Goal: Transaction & Acquisition: Purchase product/service

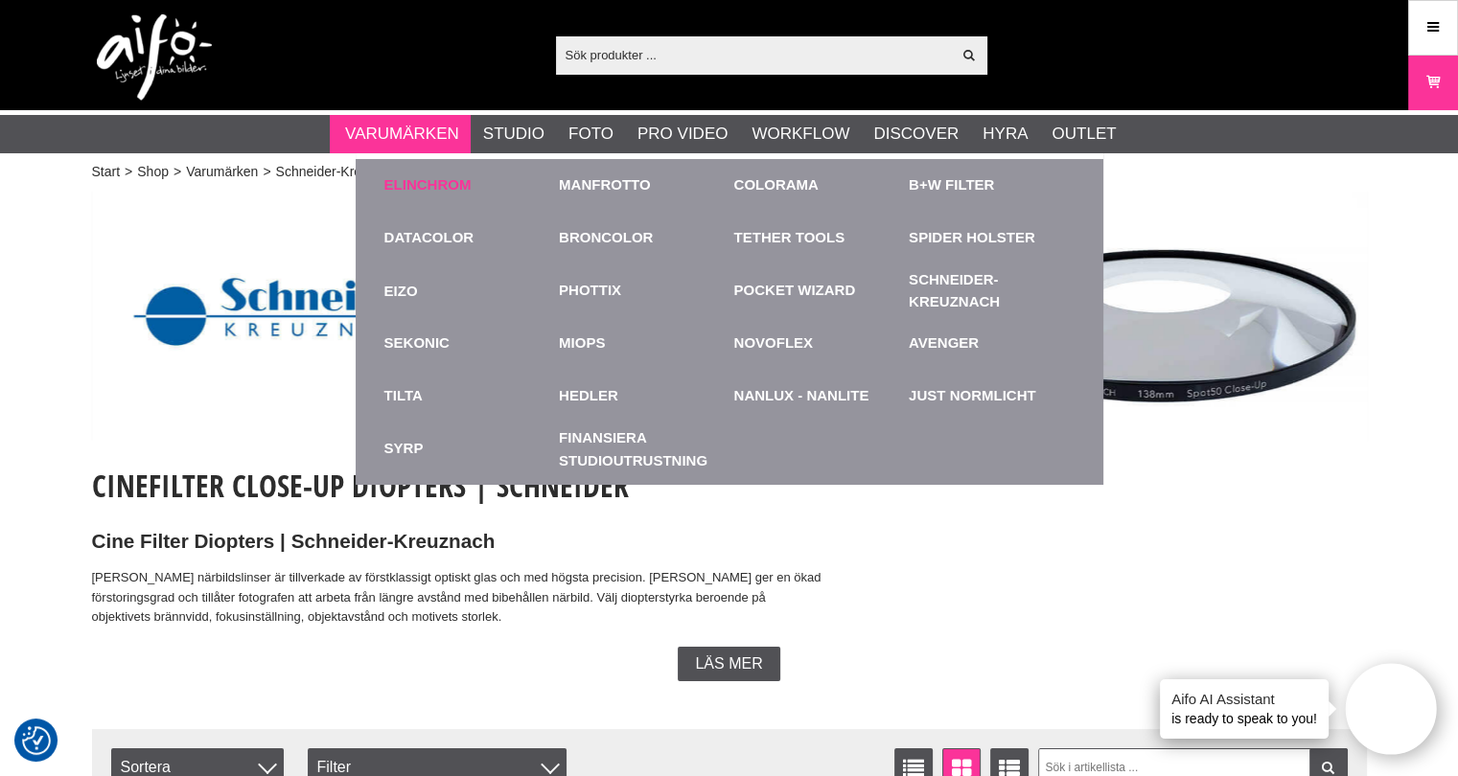
click at [417, 190] on link "Elinchrom" at bounding box center [427, 185] width 87 height 22
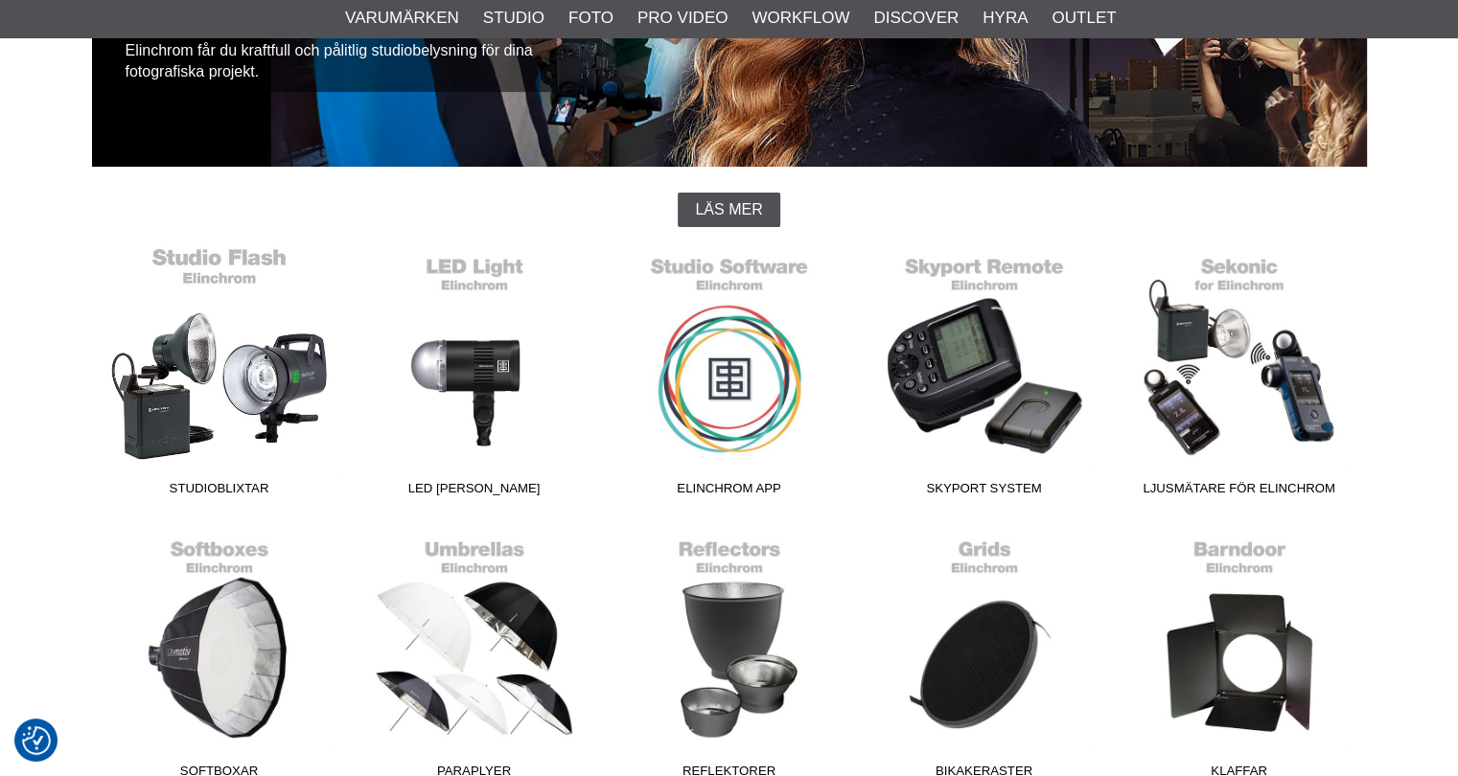
scroll to position [383, 0]
click at [218, 397] on link "Studioblixtar" at bounding box center [219, 375] width 255 height 259
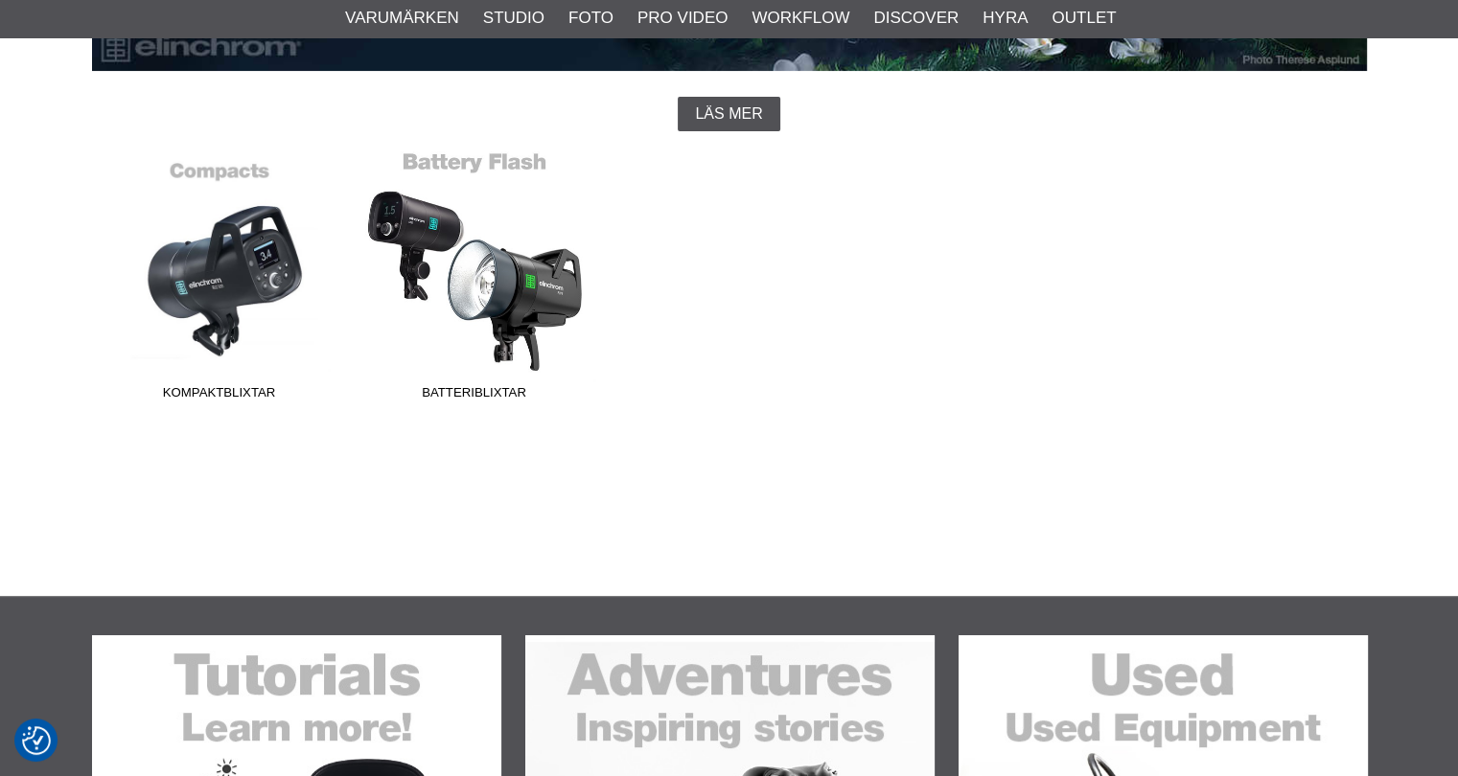
scroll to position [479, 0]
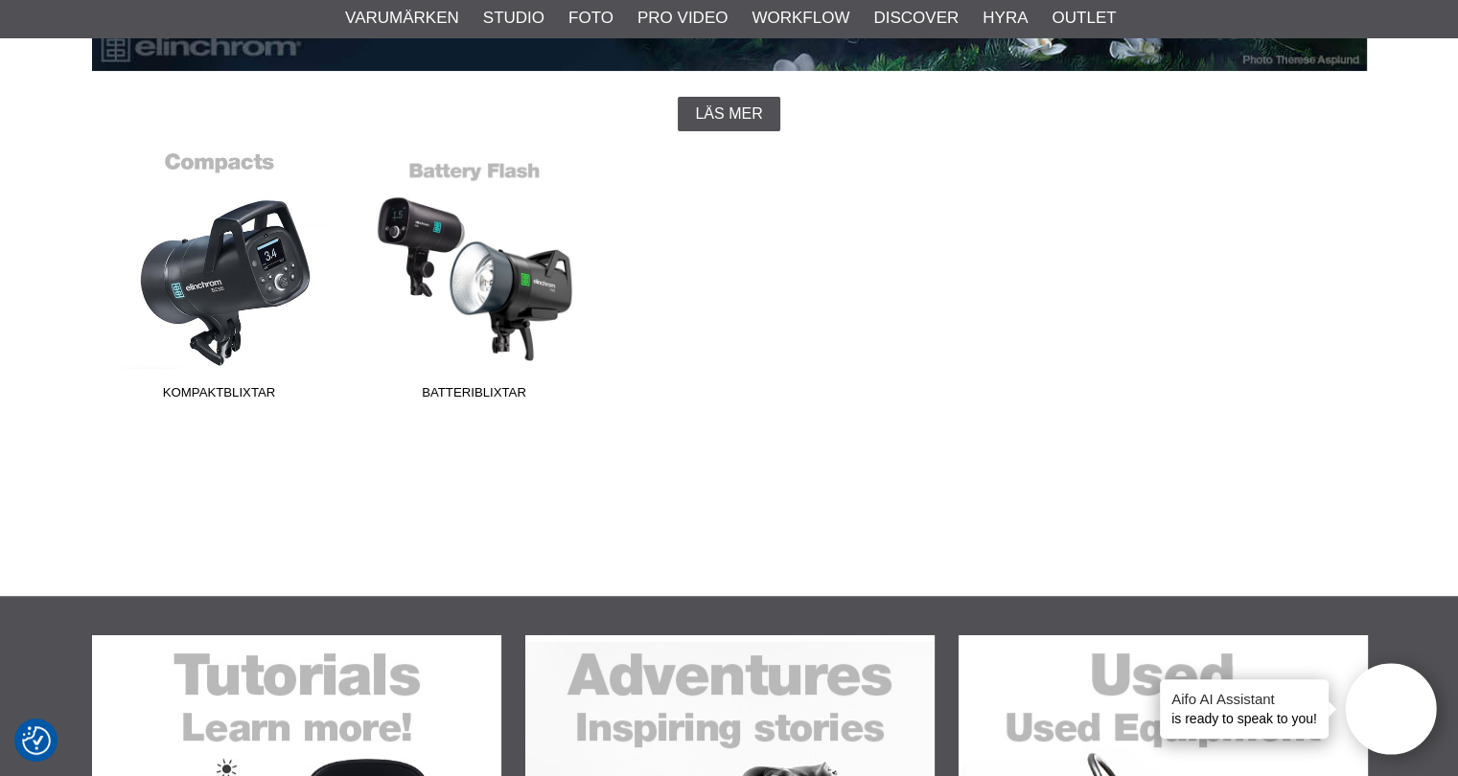
click at [216, 290] on link "Kompaktblixtar" at bounding box center [219, 279] width 255 height 259
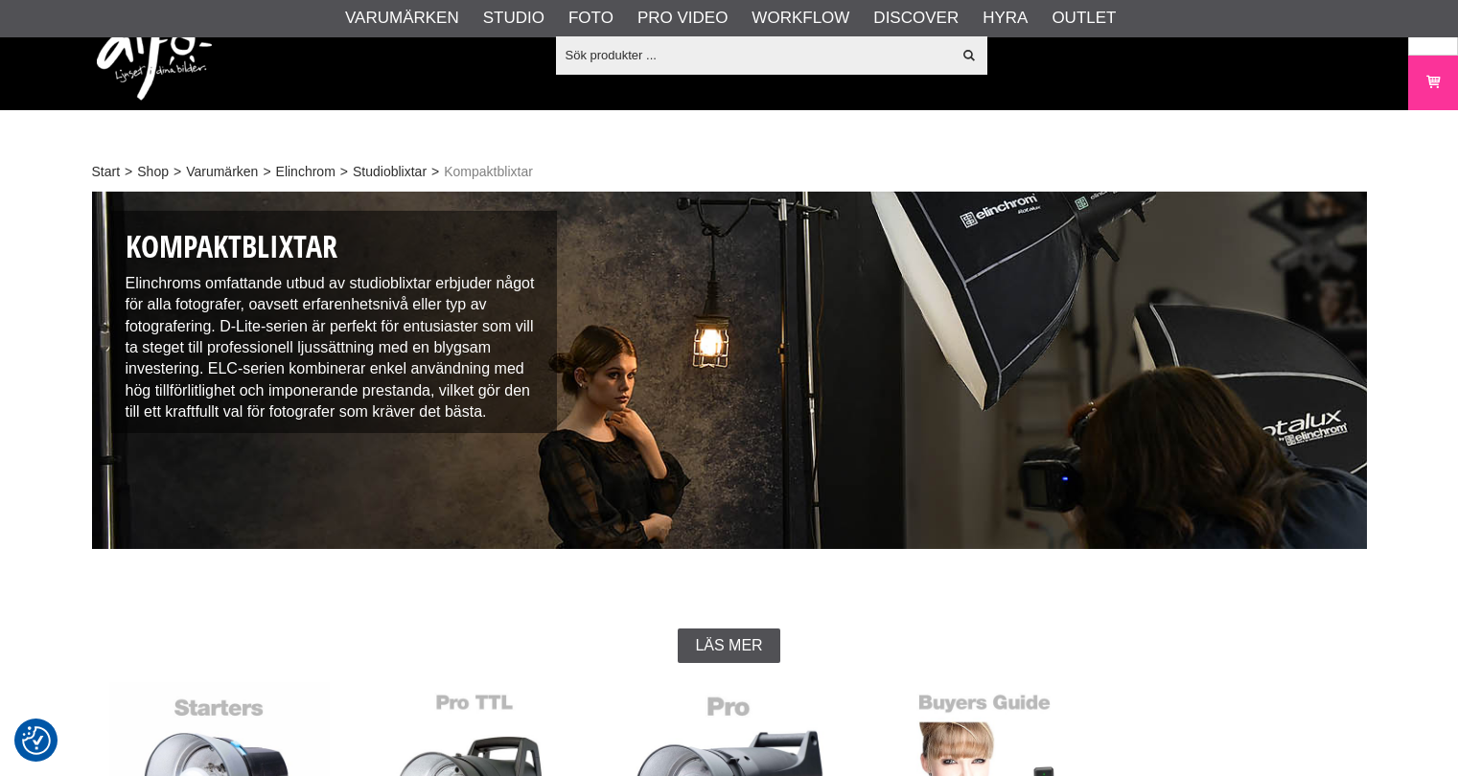
scroll to position [479, 0]
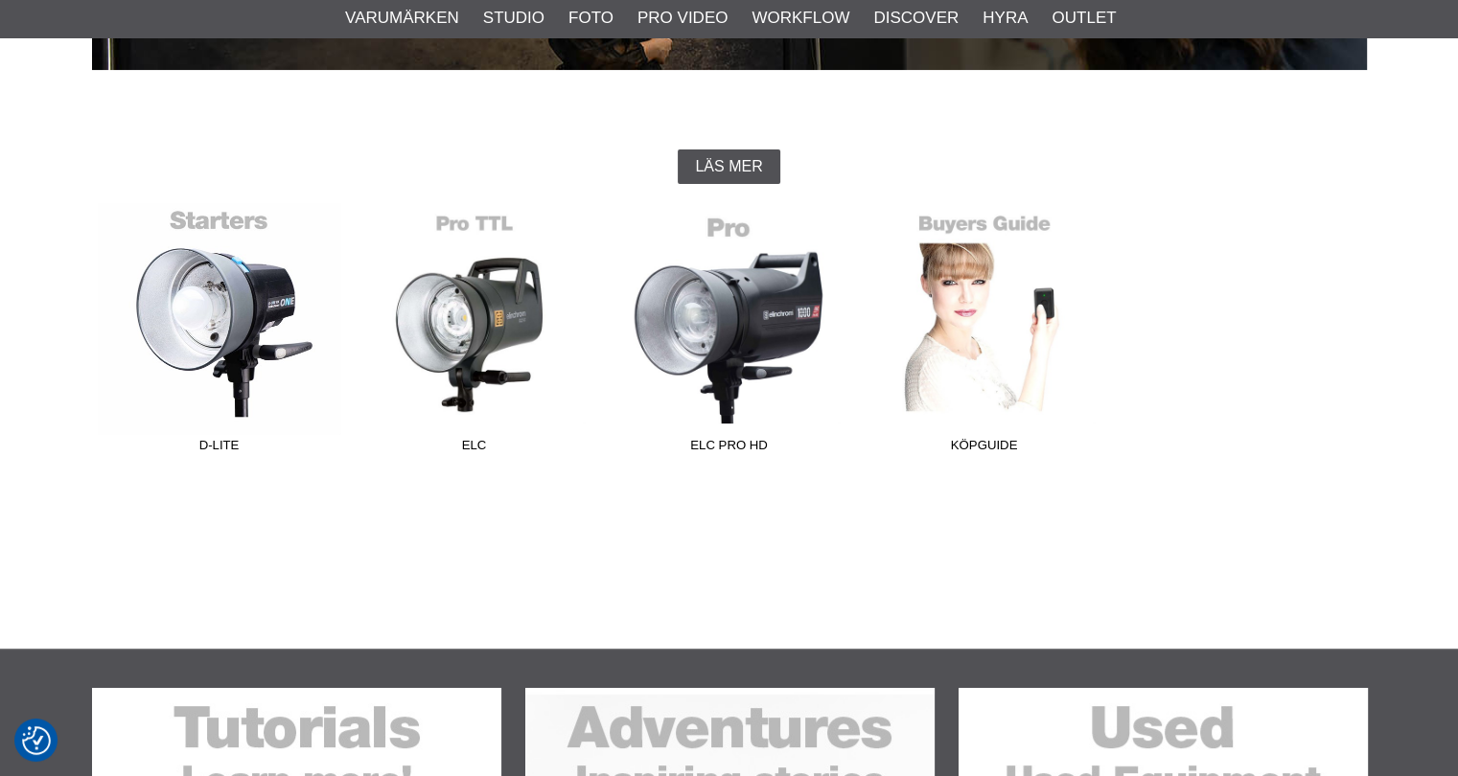
click at [215, 294] on link "D-Lite" at bounding box center [219, 332] width 255 height 259
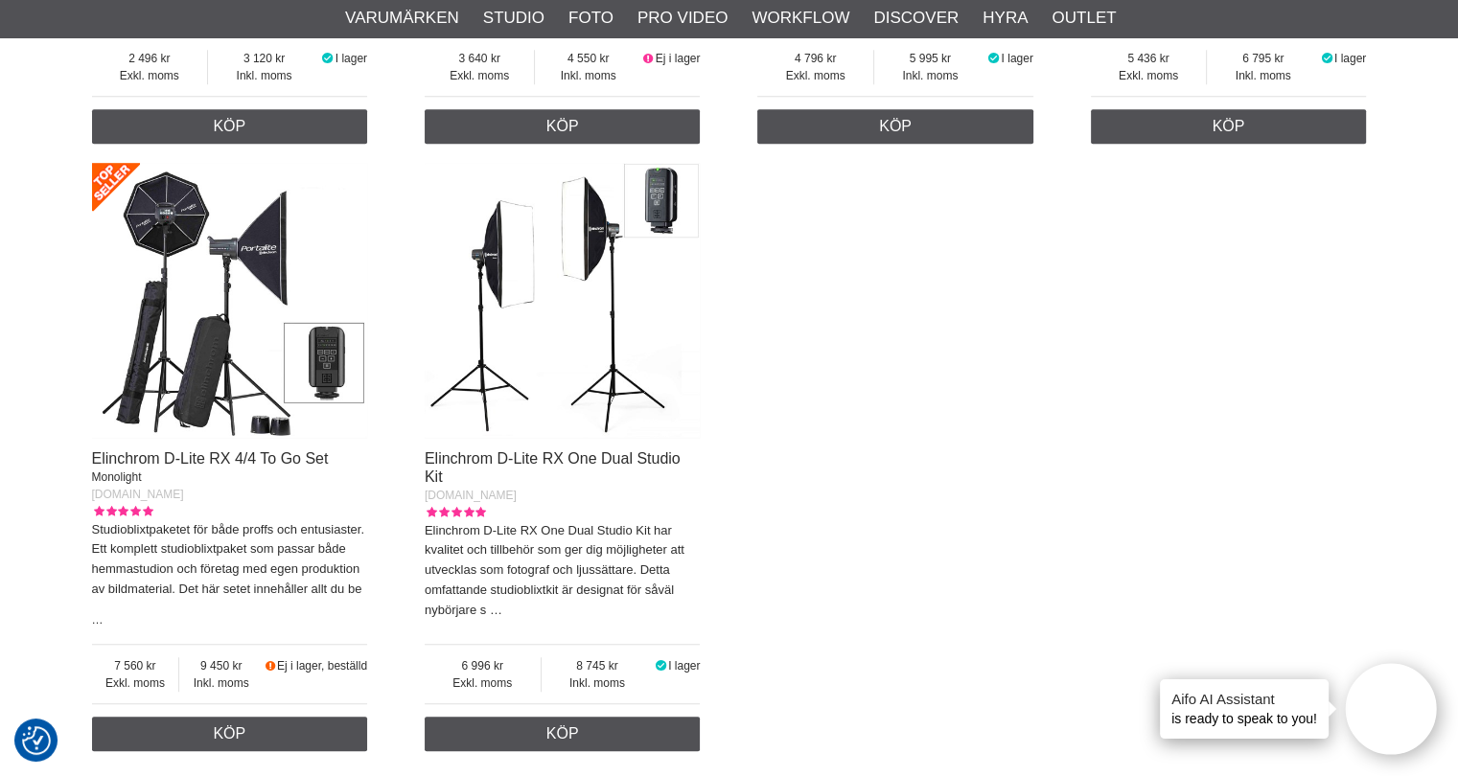
scroll to position [1246, 0]
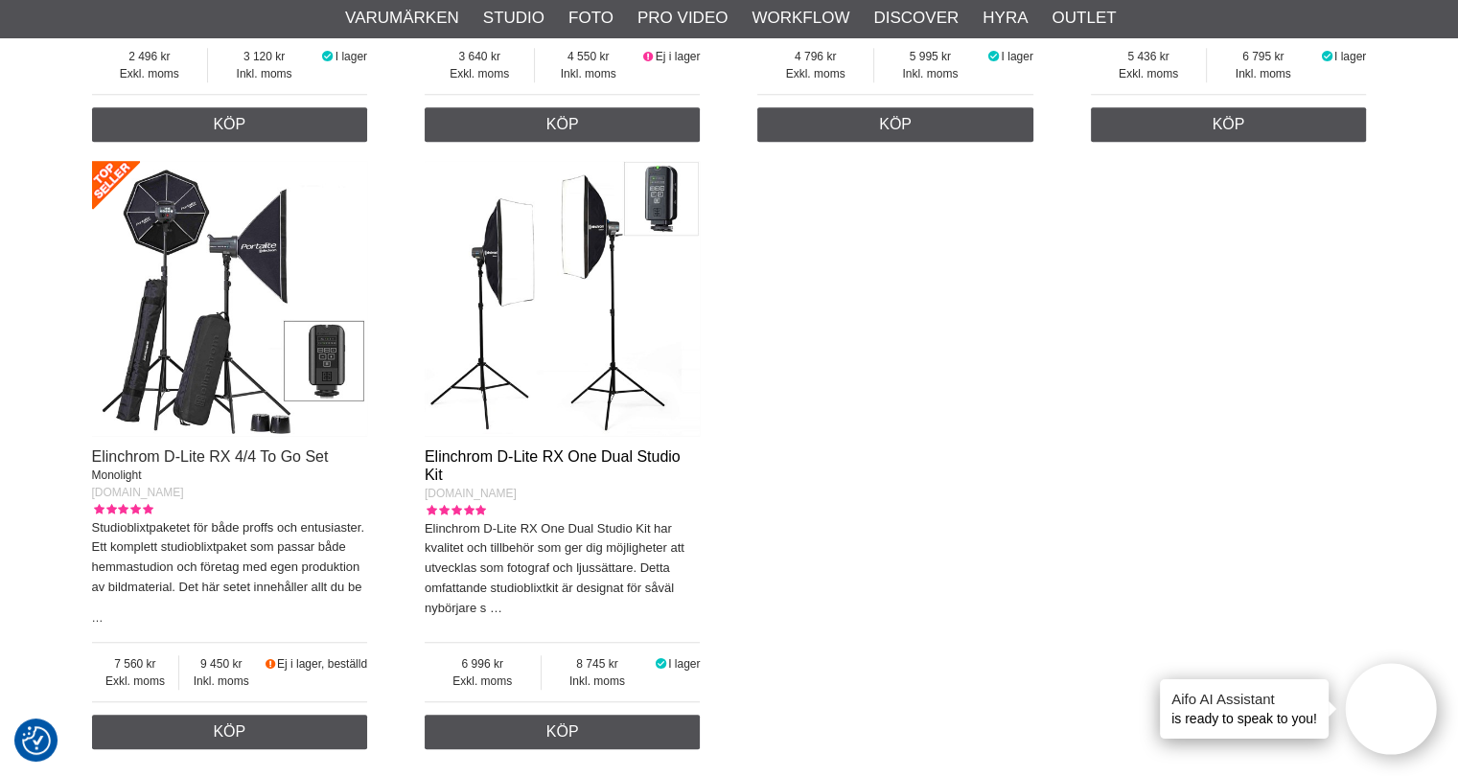
click at [557, 452] on link "Elinchrom D-Lite RX One Dual Studio Kit" at bounding box center [553, 466] width 256 height 35
